Goal: Check status

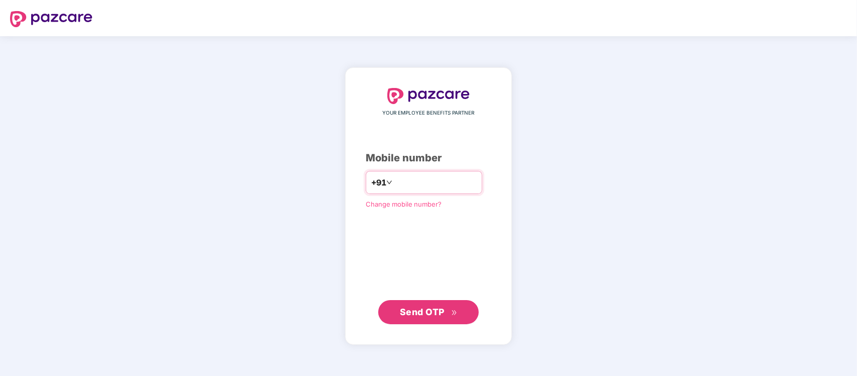
type input "**********"
click at [429, 310] on span "Send OTP" at bounding box center [422, 311] width 45 height 11
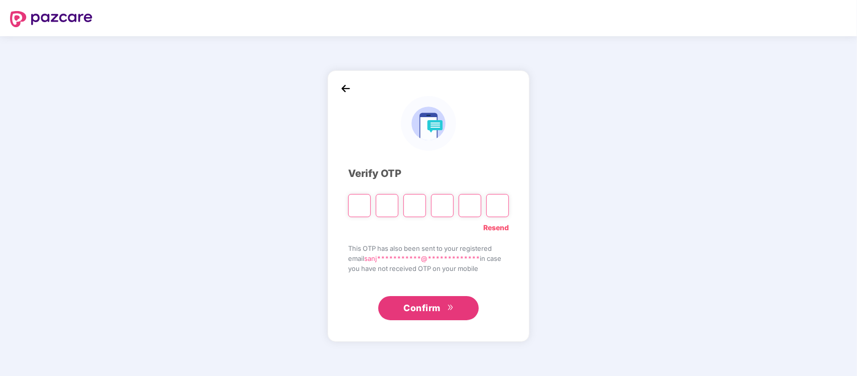
type input "*"
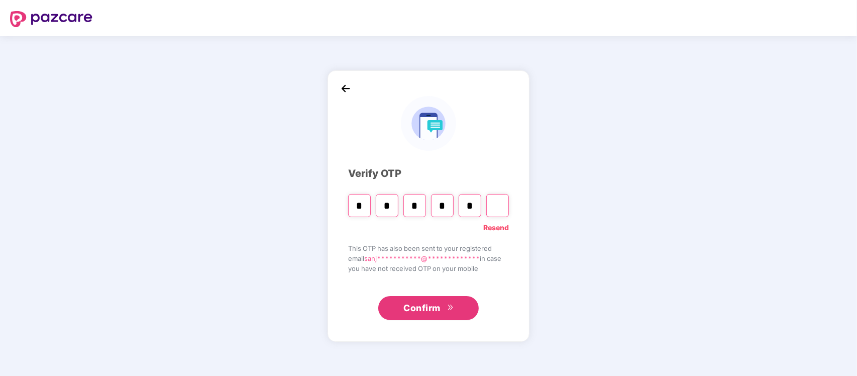
type input "*"
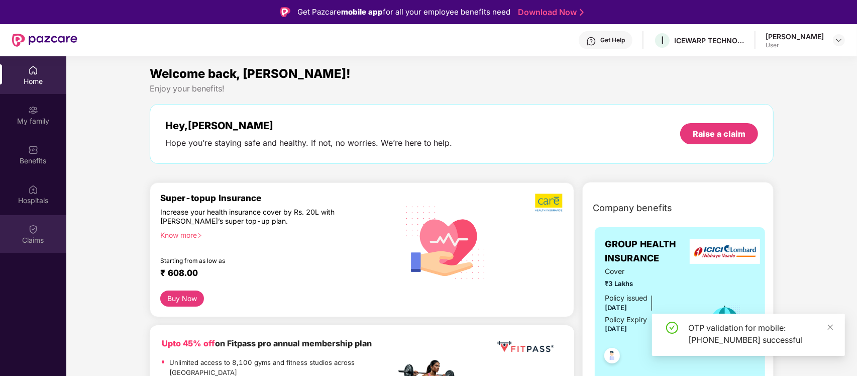
click at [38, 244] on div "Claims" at bounding box center [33, 240] width 66 height 10
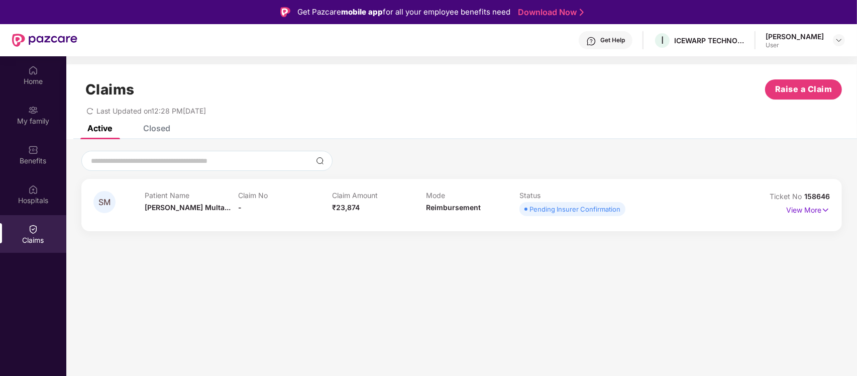
click at [464, 271] on section "Claims Raise a Claim Last Updated on 12:28 PM[DATE] Active Closed SM Patient Na…" at bounding box center [461, 244] width 791 height 376
click at [824, 209] on img at bounding box center [825, 209] width 9 height 11
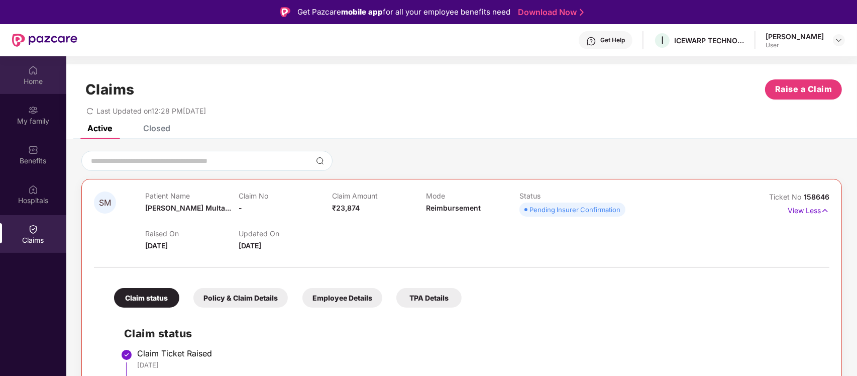
click at [23, 76] on div "Home" at bounding box center [33, 81] width 66 height 10
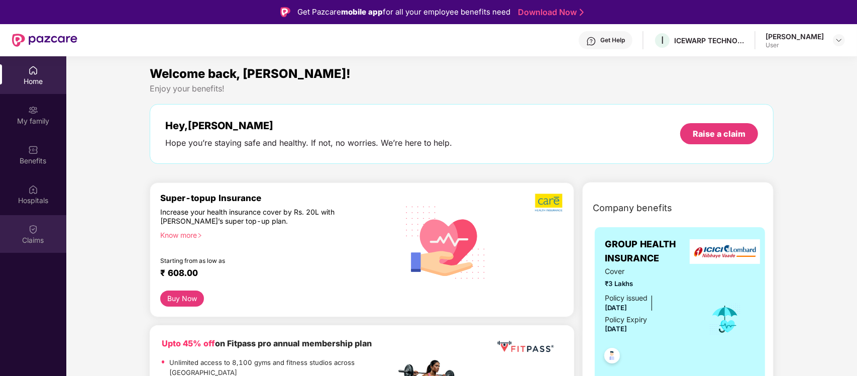
click at [27, 225] on div "Claims" at bounding box center [33, 234] width 66 height 38
